Goal: Navigation & Orientation: Find specific page/section

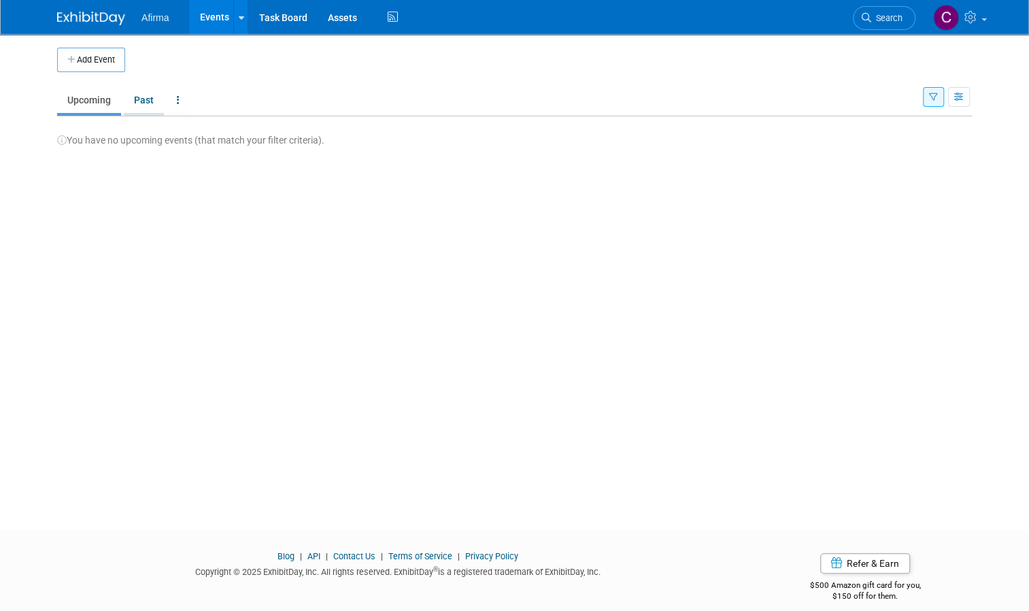
click at [134, 101] on link "Past" at bounding box center [144, 100] width 40 height 26
click at [94, 99] on link "Upcoming" at bounding box center [89, 100] width 64 height 26
click at [237, 22] on link at bounding box center [240, 17] width 14 height 34
